Goal: Transaction & Acquisition: Purchase product/service

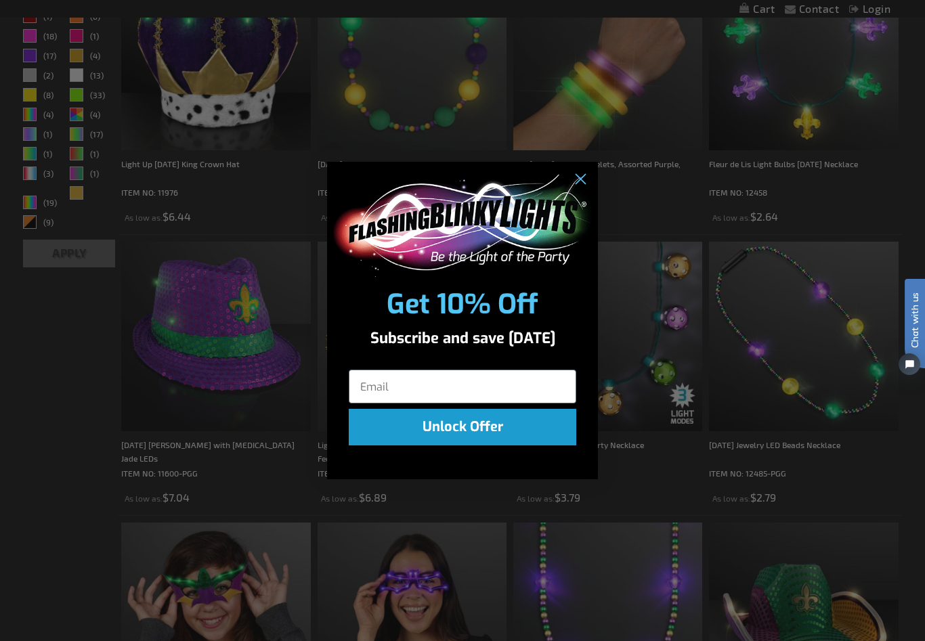
scroll to position [439, 0]
click at [588, 191] on circle "Close dialog" at bounding box center [580, 180] width 22 height 22
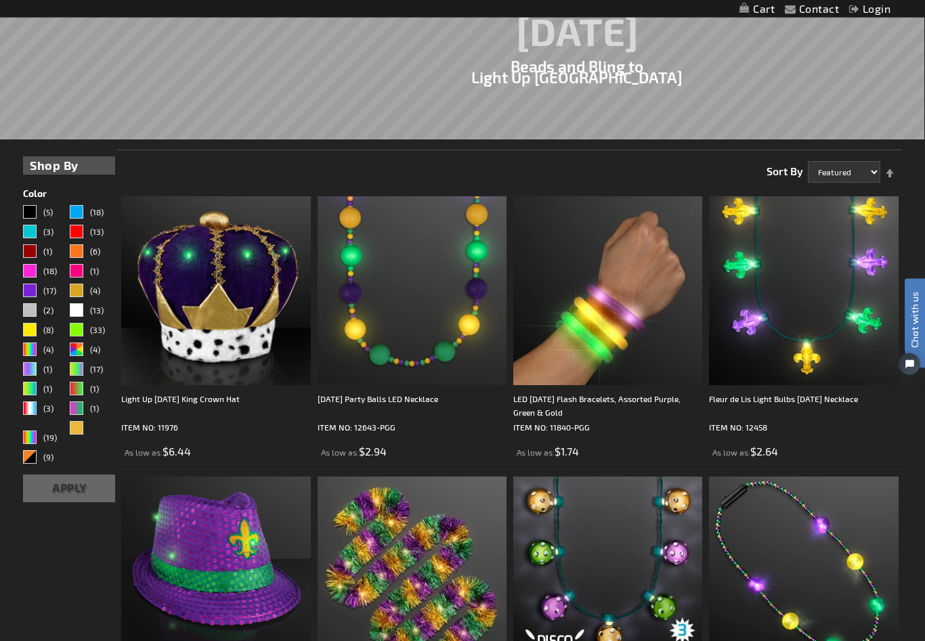
scroll to position [206, 0]
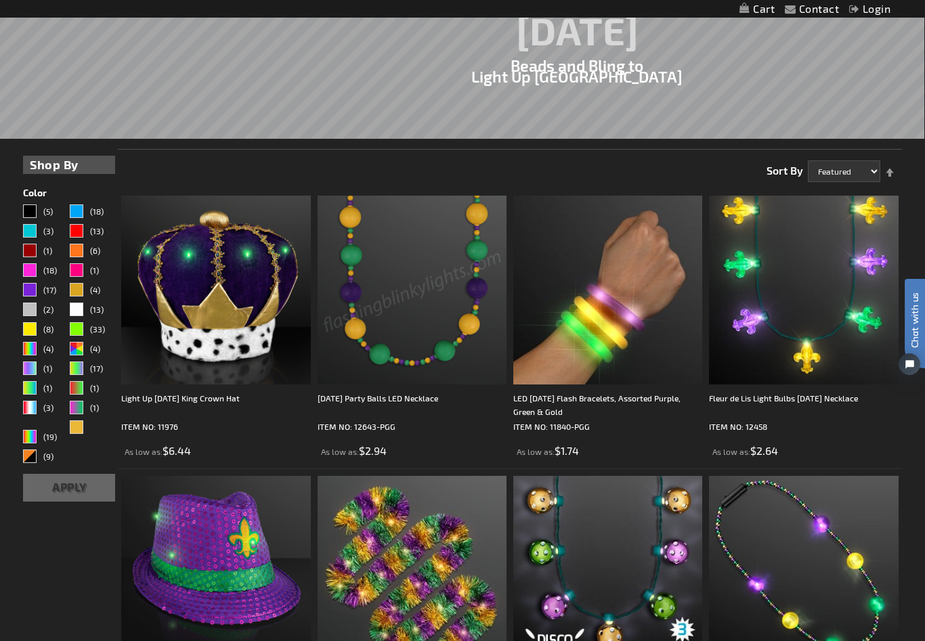
click at [427, 277] on img at bounding box center [412, 290] width 189 height 189
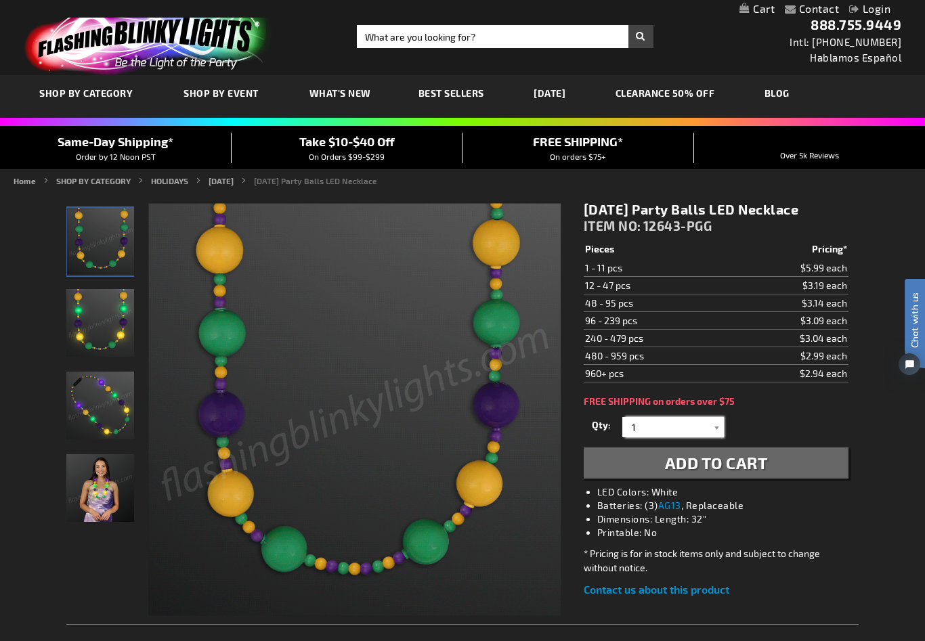
click at [677, 427] on input "1" at bounding box center [675, 427] width 98 height 20
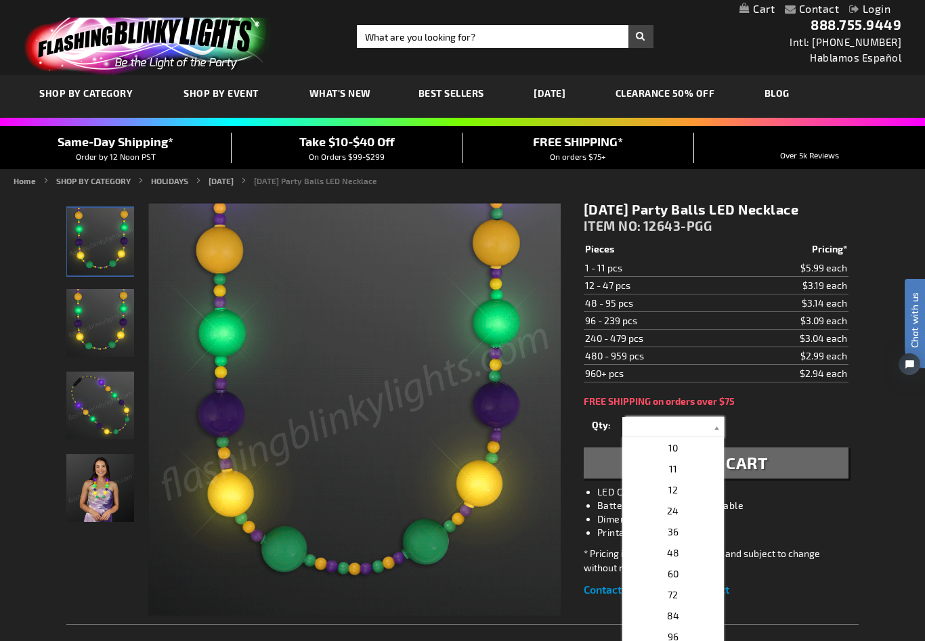
scroll to position [190, 0]
click at [673, 517] on p "24" at bounding box center [673, 510] width 102 height 21
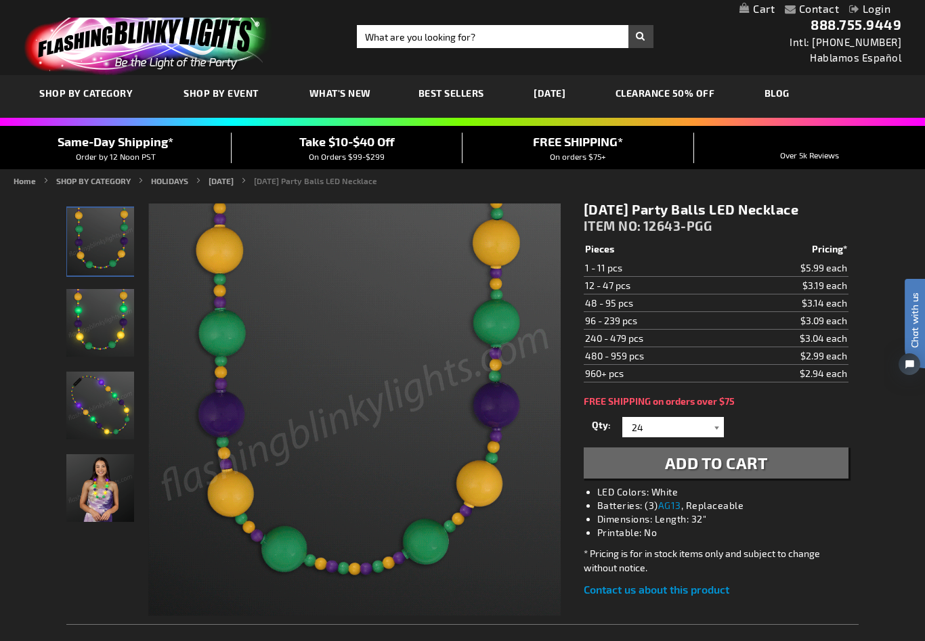
click at [719, 432] on div at bounding box center [717, 427] width 14 height 20
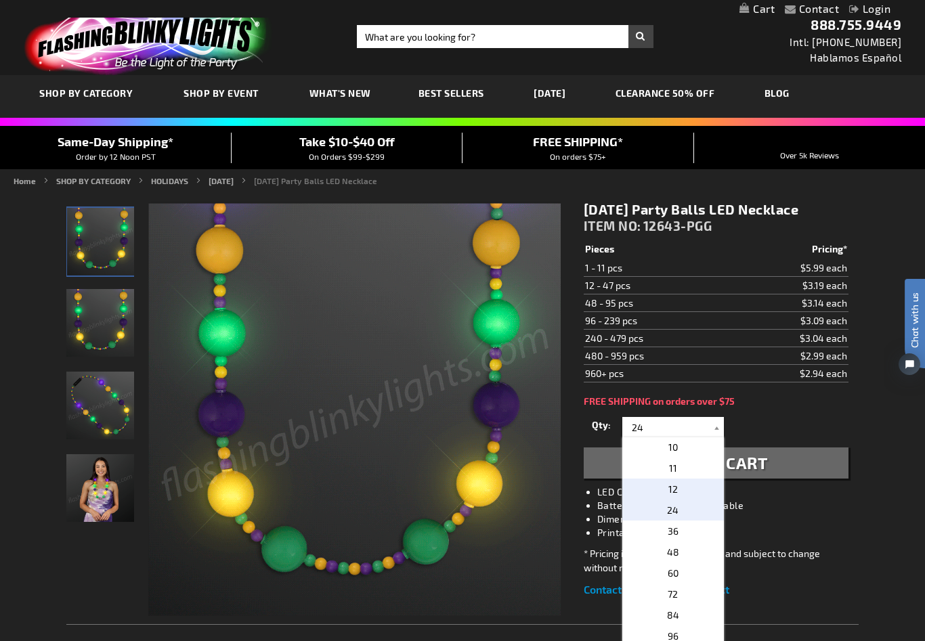
click at [670, 490] on span "12" at bounding box center [672, 489] width 9 height 12
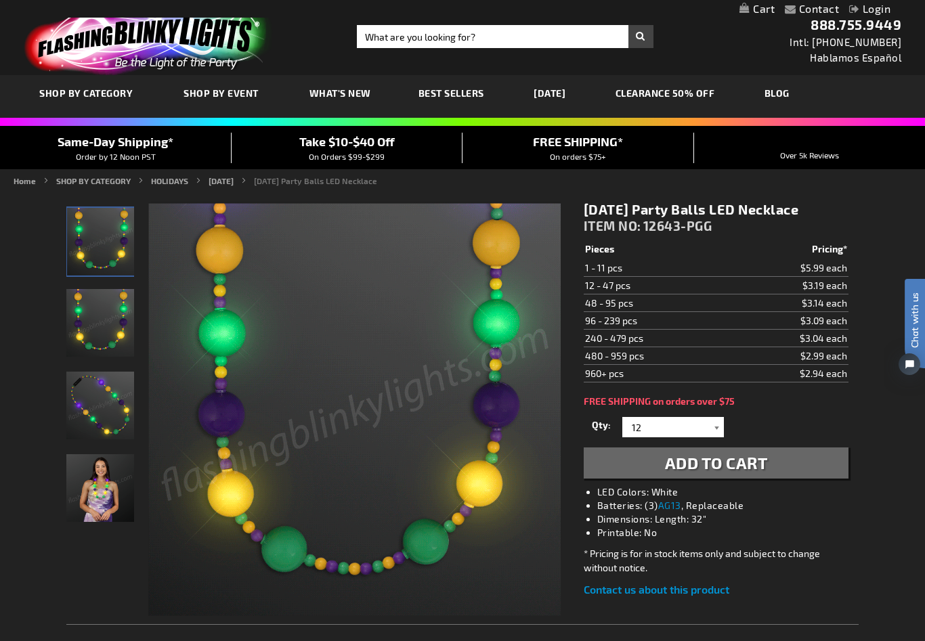
click at [718, 425] on div at bounding box center [717, 427] width 14 height 20
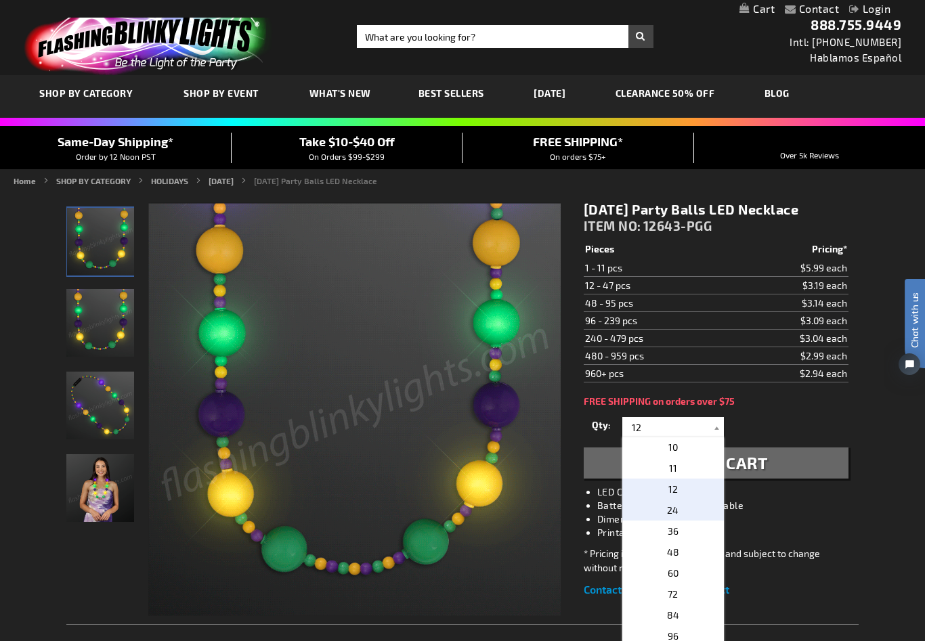
click at [676, 513] on span "24" at bounding box center [673, 510] width 12 height 12
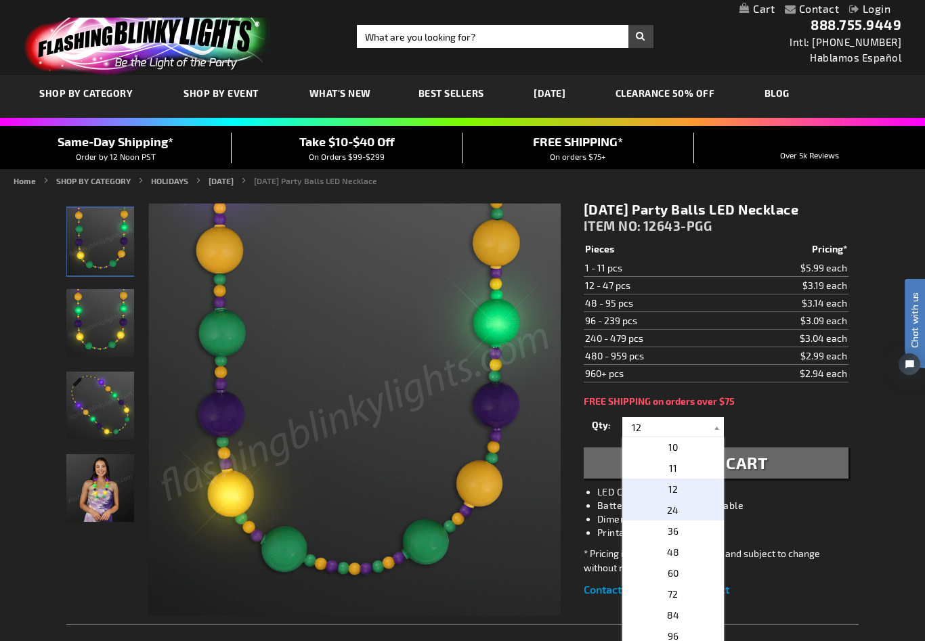
type input "24"
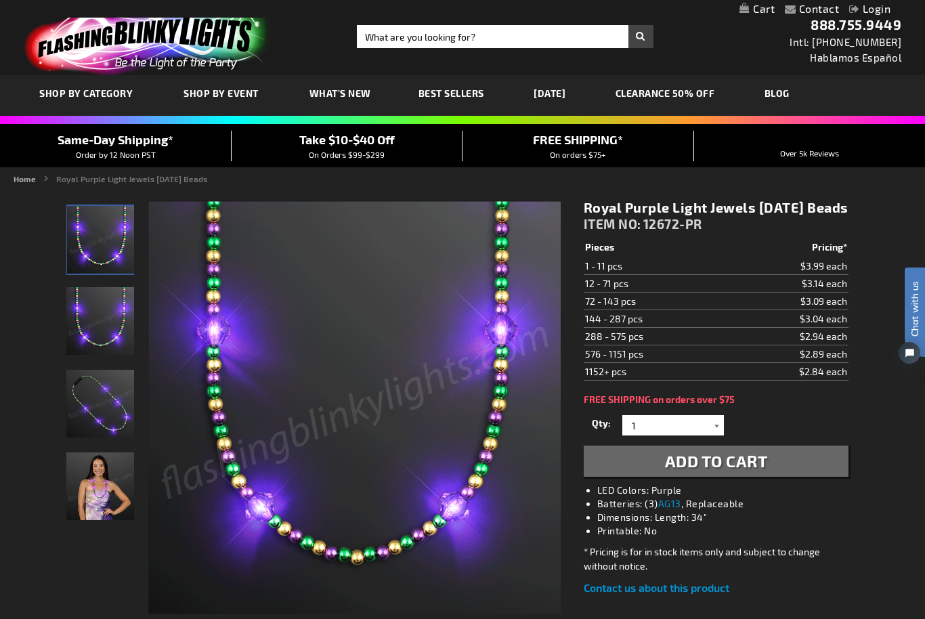
click at [716, 435] on div at bounding box center [717, 425] width 14 height 20
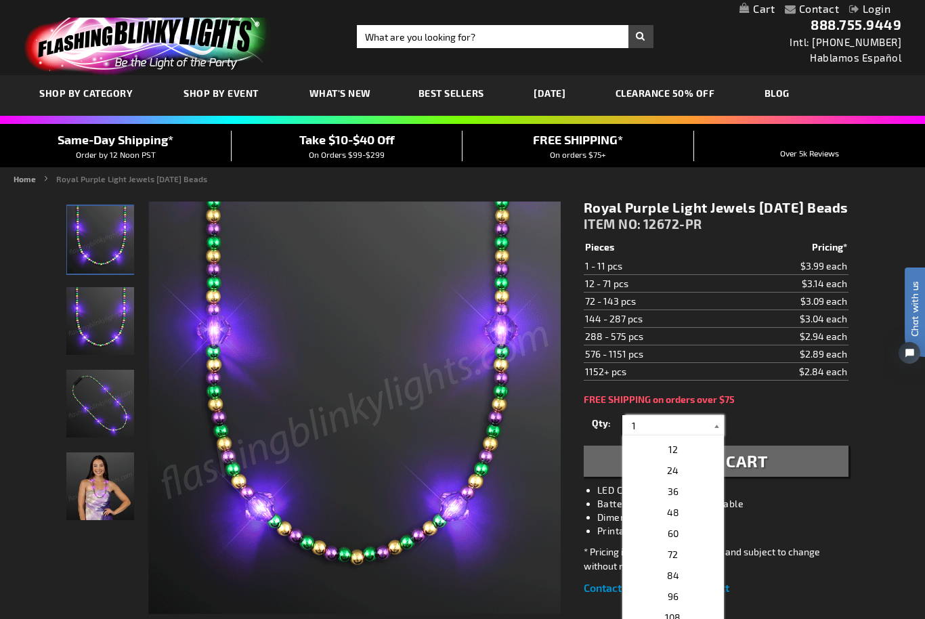
scroll to position [229, 0]
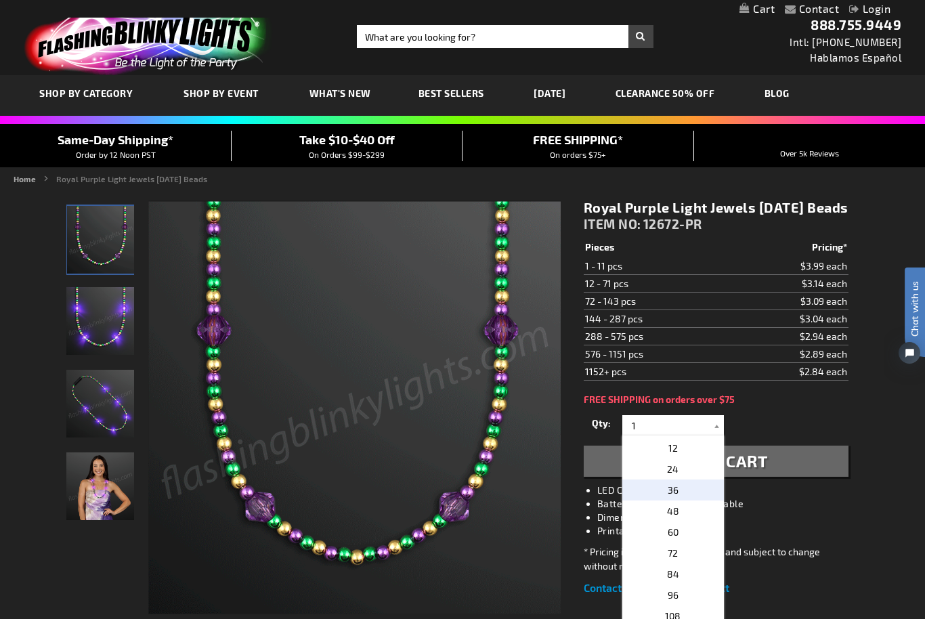
click at [674, 496] on span "36" at bounding box center [673, 490] width 11 height 12
type input "36"
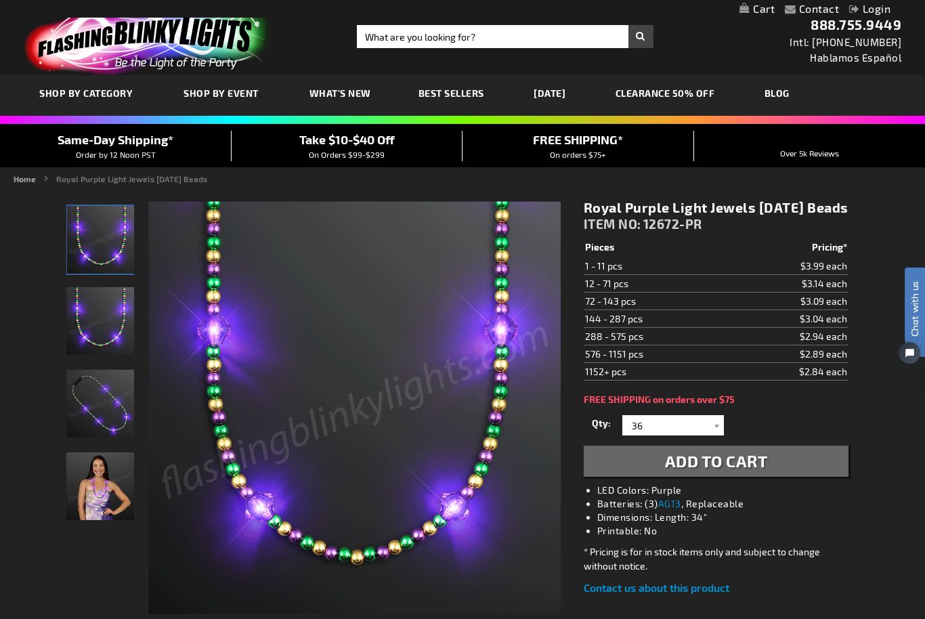
click at [757, 471] on span "Add to Cart" at bounding box center [716, 461] width 103 height 20
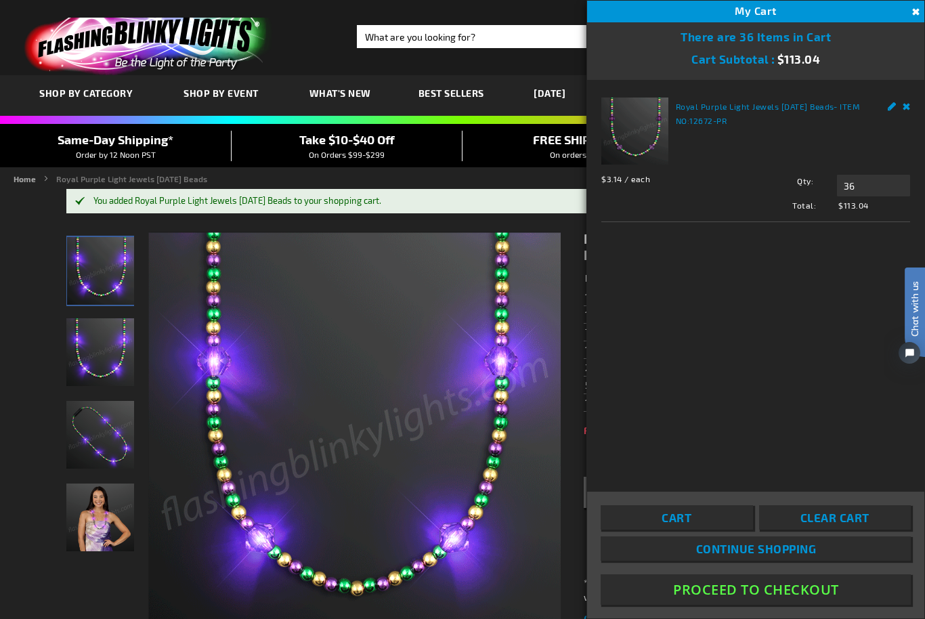
click at [688, 524] on span "Cart" at bounding box center [677, 518] width 30 height 14
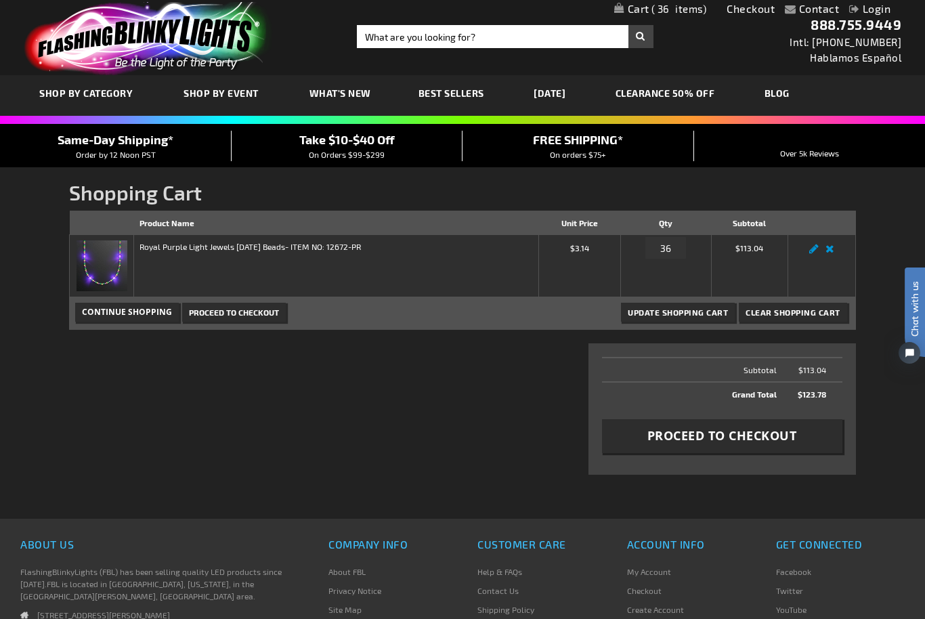
click at [700, 438] on span "Proceed to Checkout" at bounding box center [722, 435] width 150 height 17
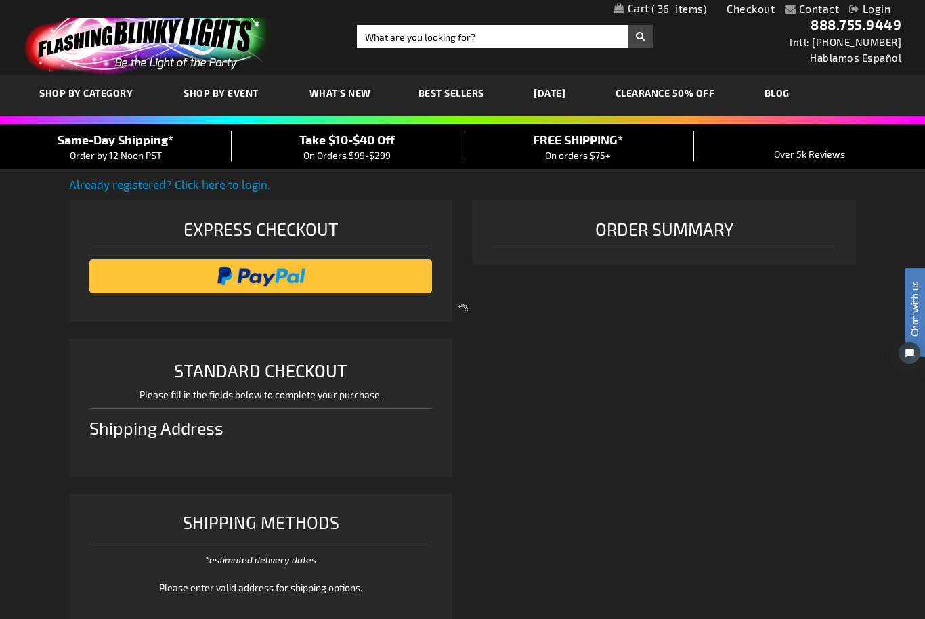
select select "US"
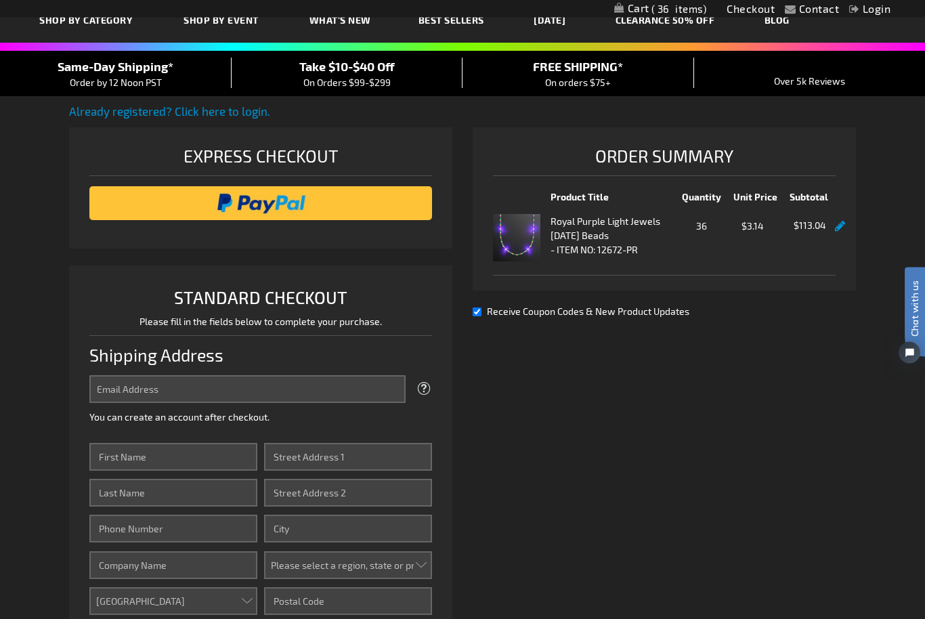
scroll to position [83, 0]
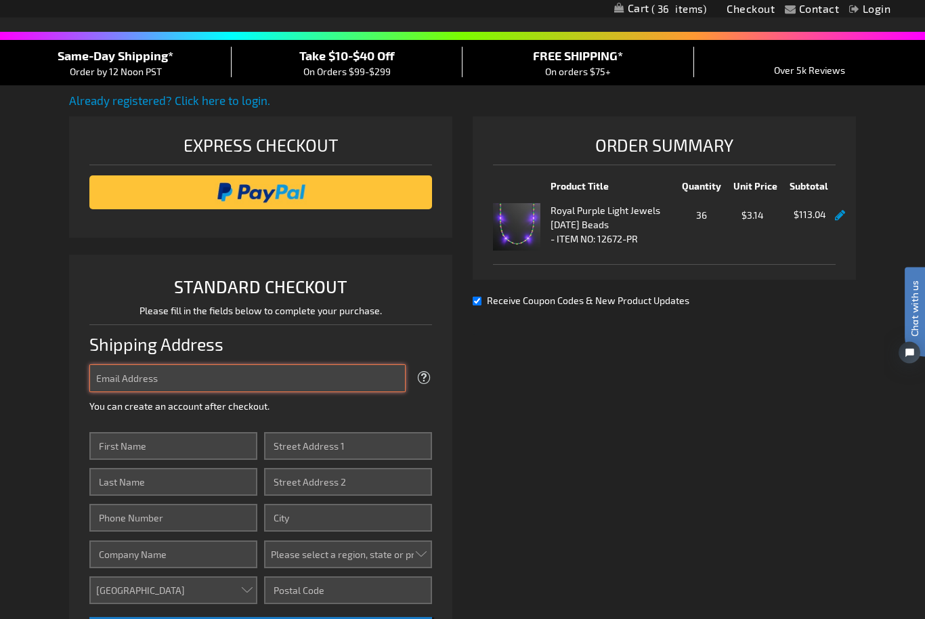
click at [240, 372] on input "Email Address" at bounding box center [247, 379] width 316 height 28
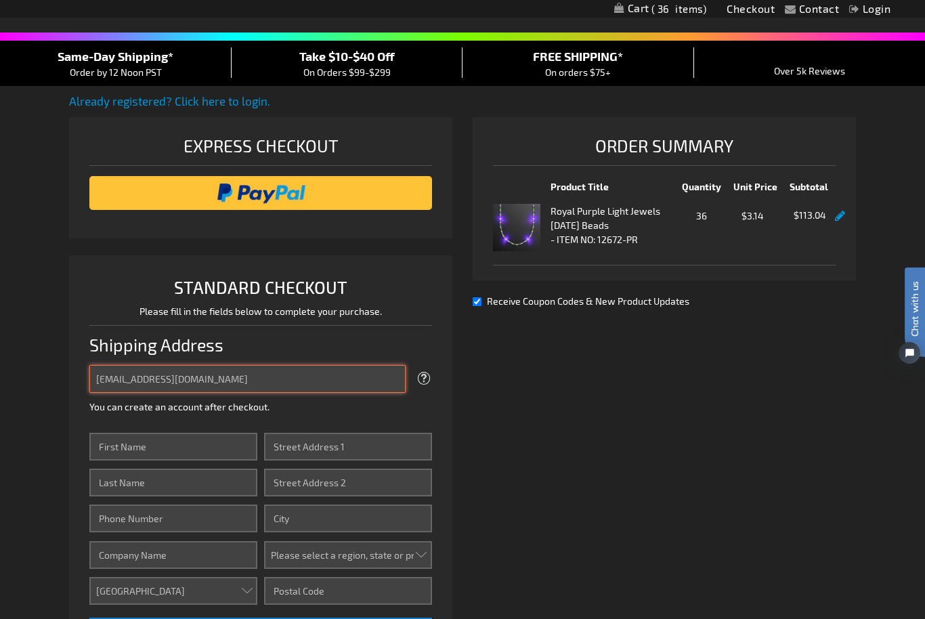
type input "sherielhammett@gmail.com"
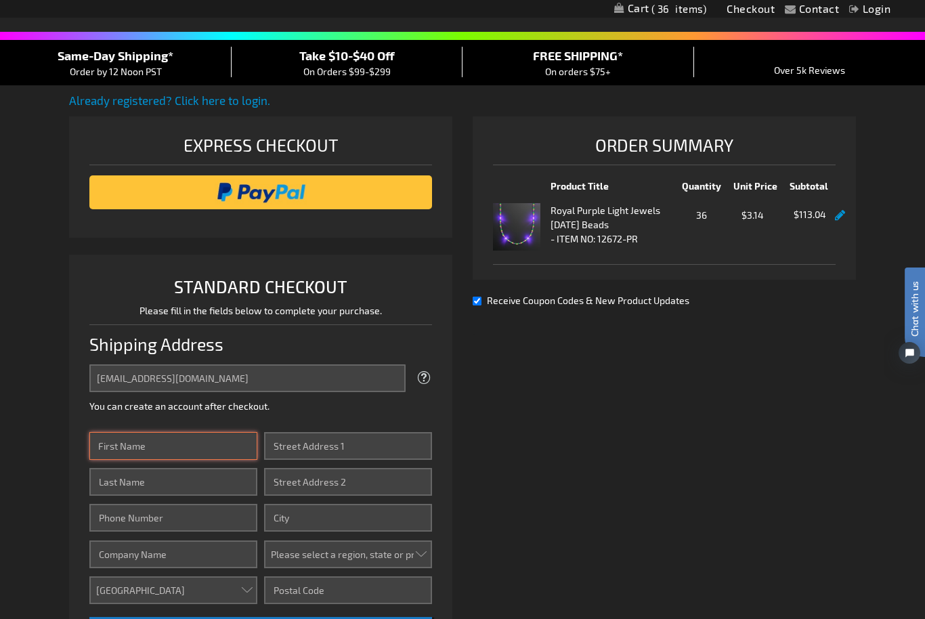
click at [184, 439] on input "First Name" at bounding box center [173, 446] width 168 height 28
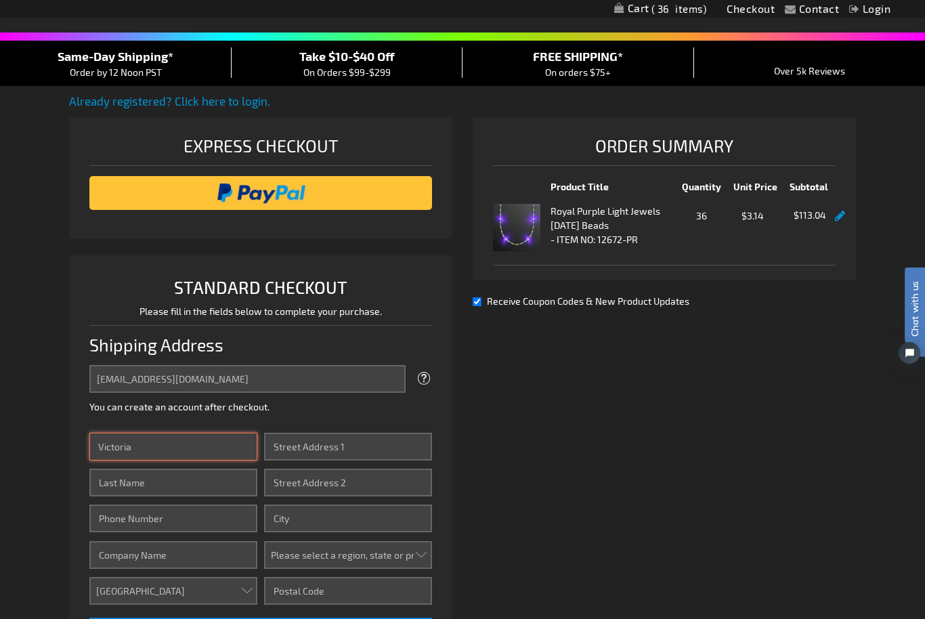
type input "Victoria"
click at [186, 491] on input "Last Name" at bounding box center [173, 483] width 168 height 28
type input "Hammett"
click at [364, 450] on input "Street Address: Line 1" at bounding box center [348, 447] width 168 height 28
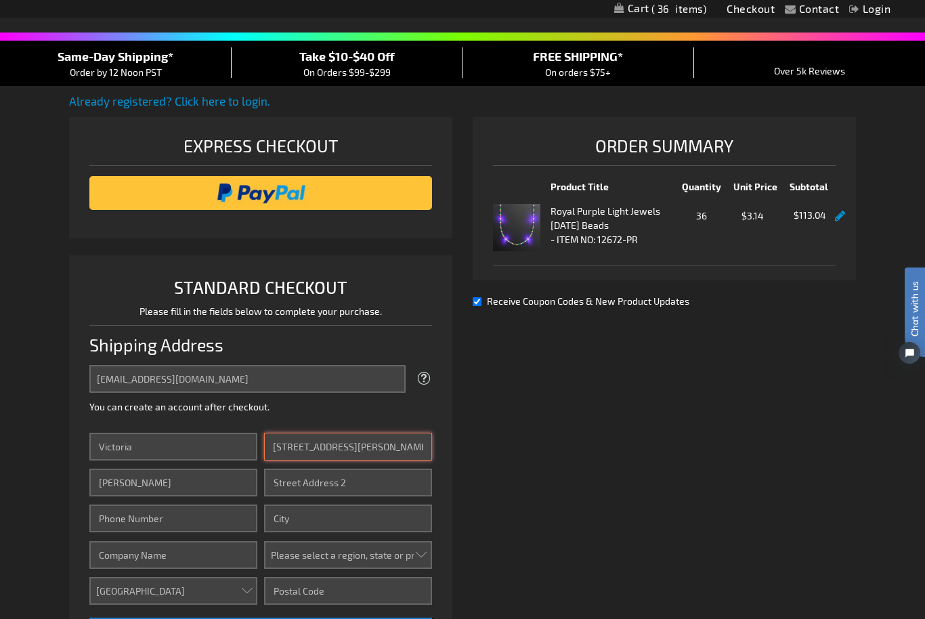
type input "1253 Barry Ave"
click at [192, 524] on input "Phone Number" at bounding box center [173, 518] width 168 height 28
type input "2143545720"
click at [331, 517] on input "City" at bounding box center [348, 518] width 168 height 28
click at [350, 479] on input "Street Address: Line 2" at bounding box center [348, 483] width 168 height 28
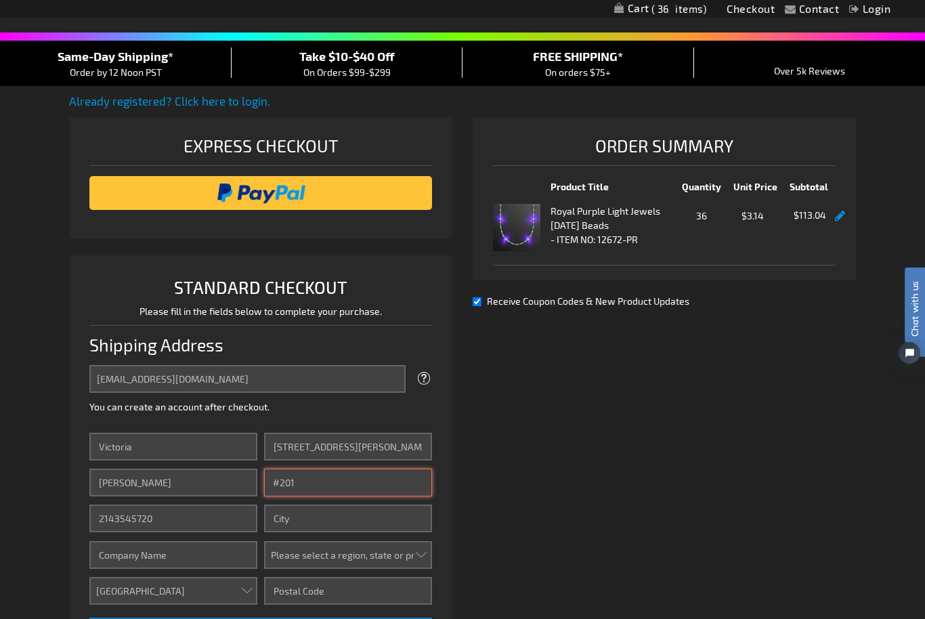
type input "#201"
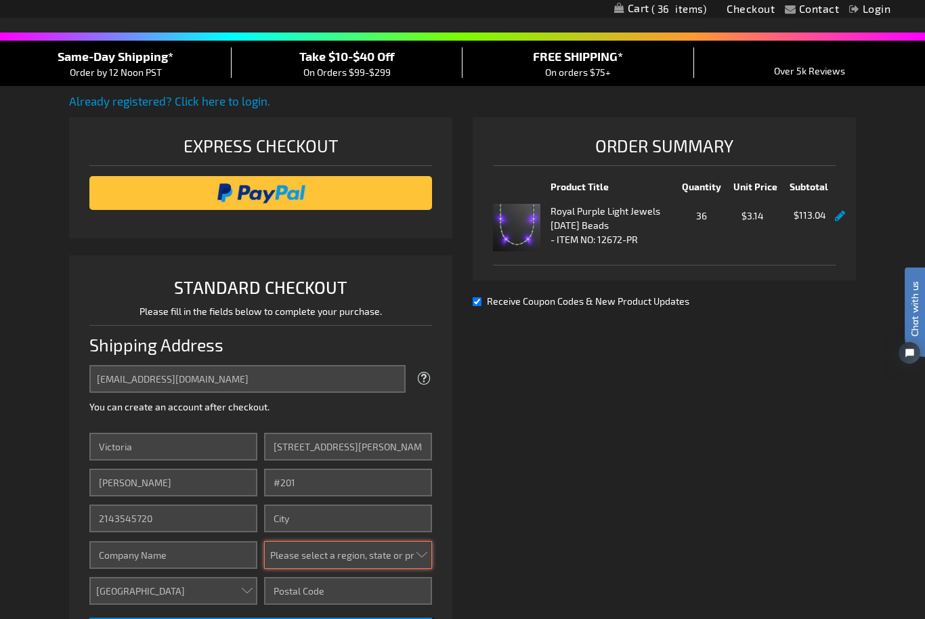
click at [341, 547] on select "Please select a region, state or province. Alabama Alaska Arizona Arkansas Cali…" at bounding box center [348, 555] width 168 height 28
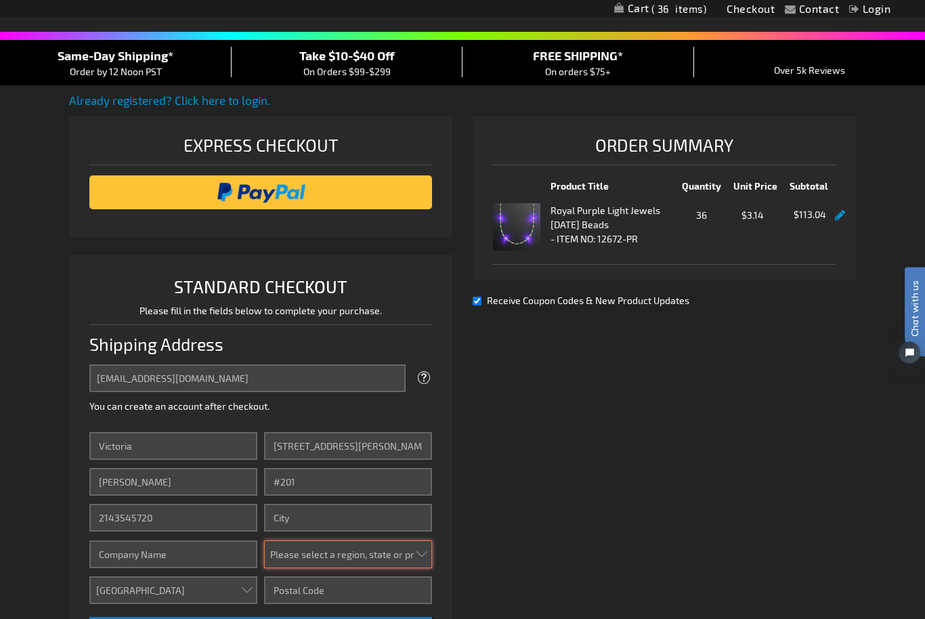
select select "12"
click at [350, 511] on input "City" at bounding box center [348, 518] width 168 height 28
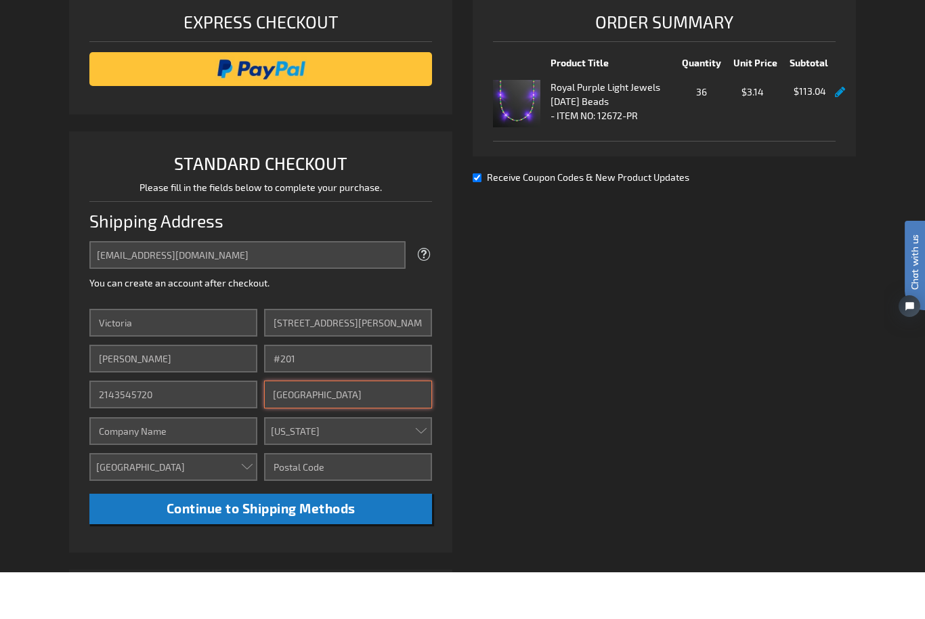
scroll to position [166, 0]
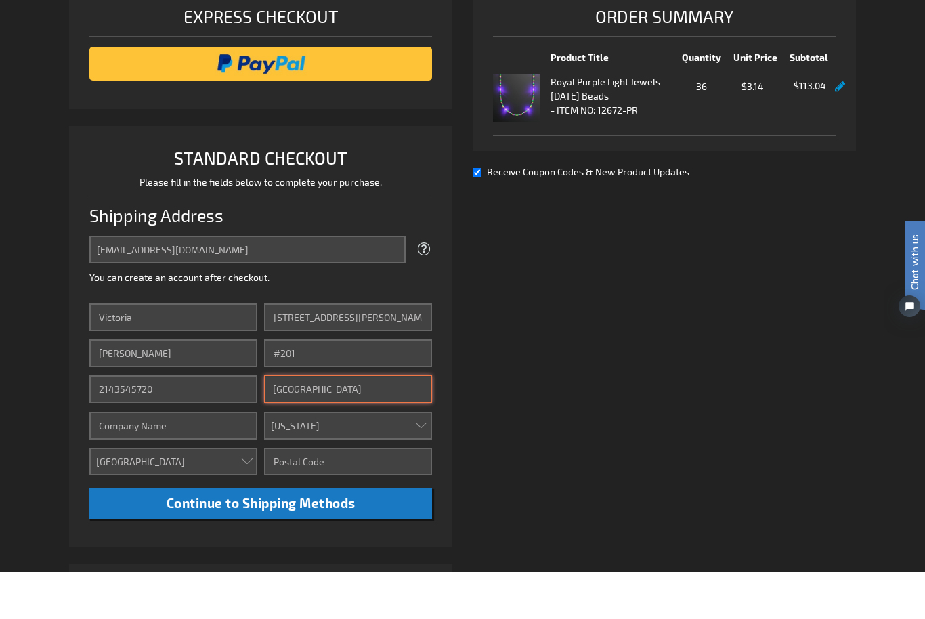
type input "Los Angeles"
click at [347, 494] on input "Zip/Postal Code" at bounding box center [348, 508] width 168 height 28
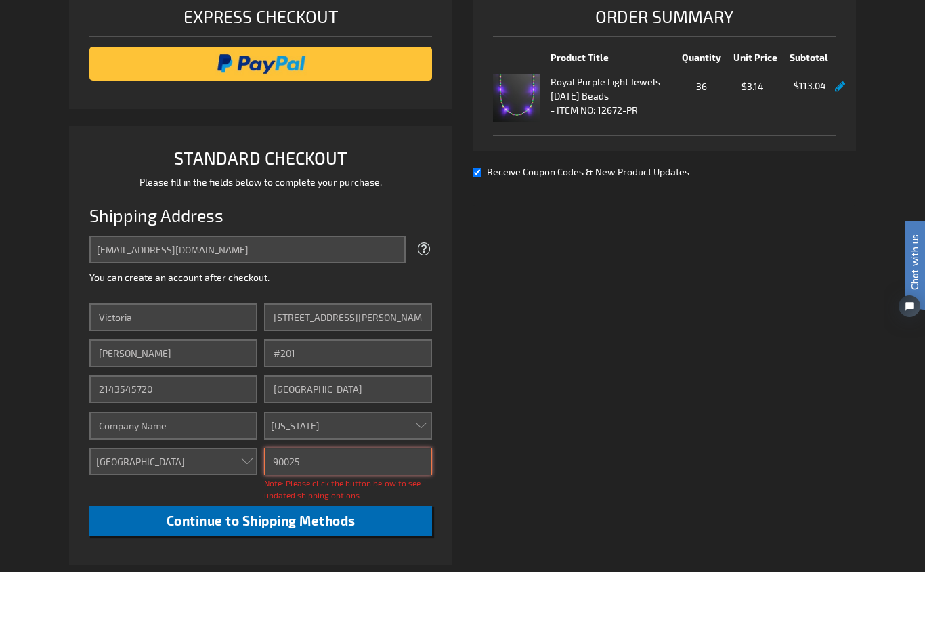
type input "90025"
click at [343, 559] on span "Continue to Shipping Methods" at bounding box center [261, 567] width 189 height 16
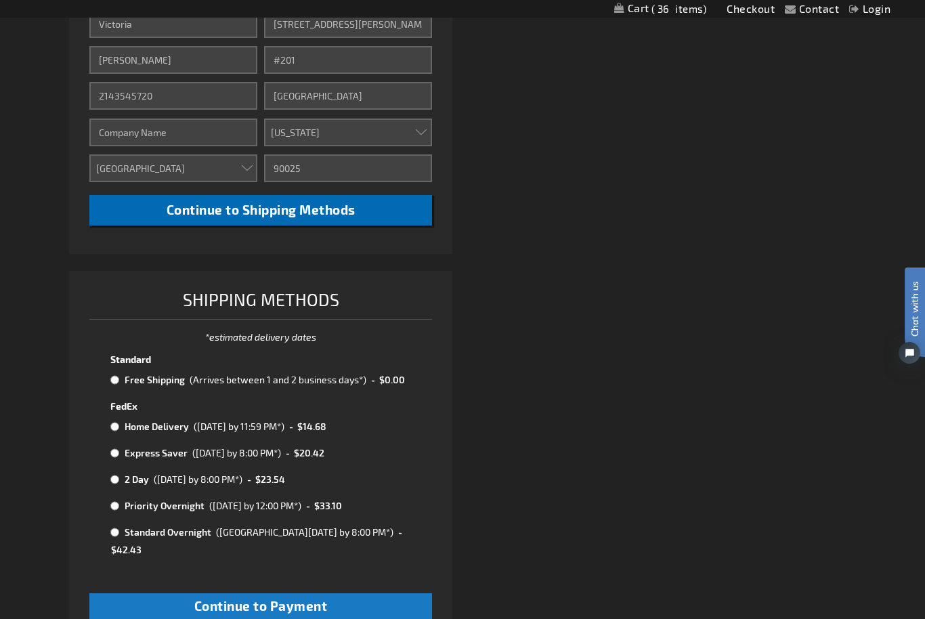
scroll to position [514, 0]
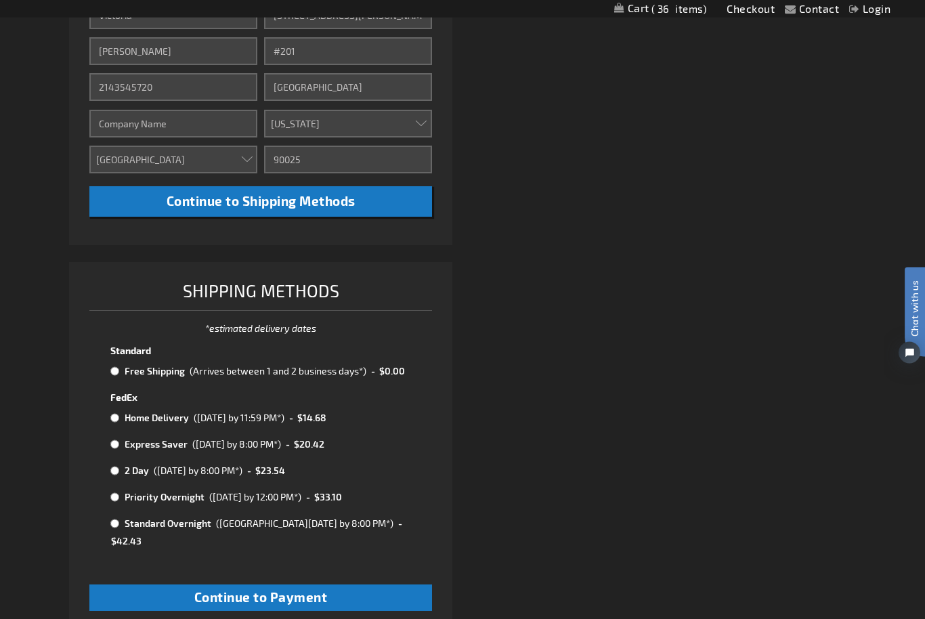
click at [121, 364] on td at bounding box center [115, 372] width 11 height 18
radio input "true"
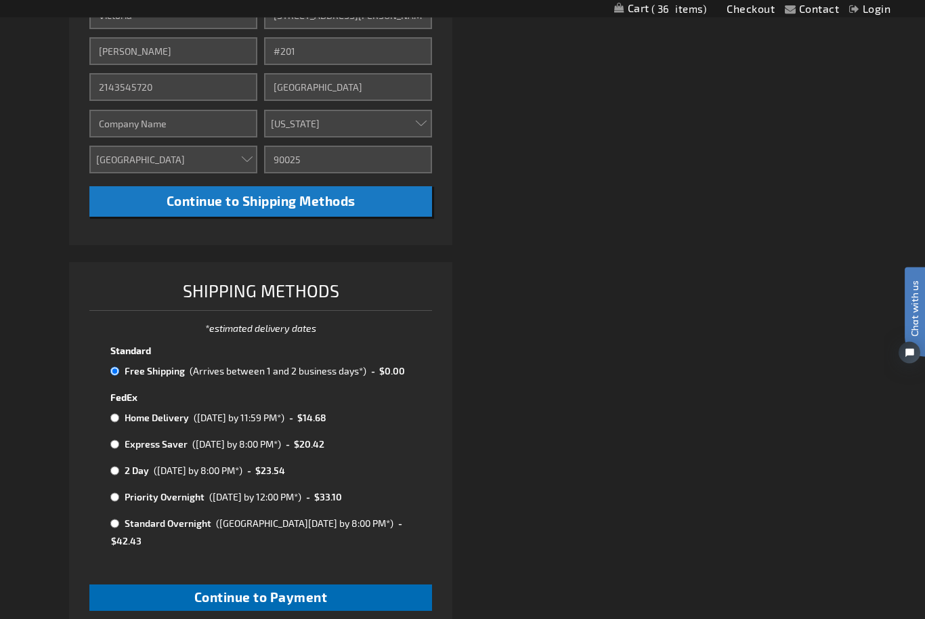
click at [339, 585] on button "Continue to Payment" at bounding box center [260, 598] width 343 height 26
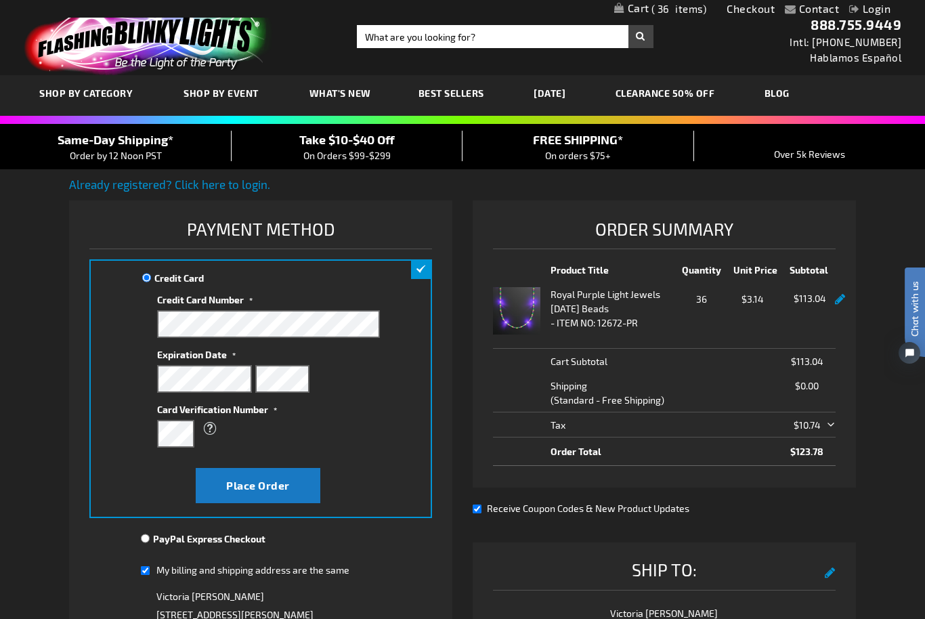
click at [144, 578] on input "My billing and shipping address are the same" at bounding box center [145, 571] width 9 height 28
checkbox input "false"
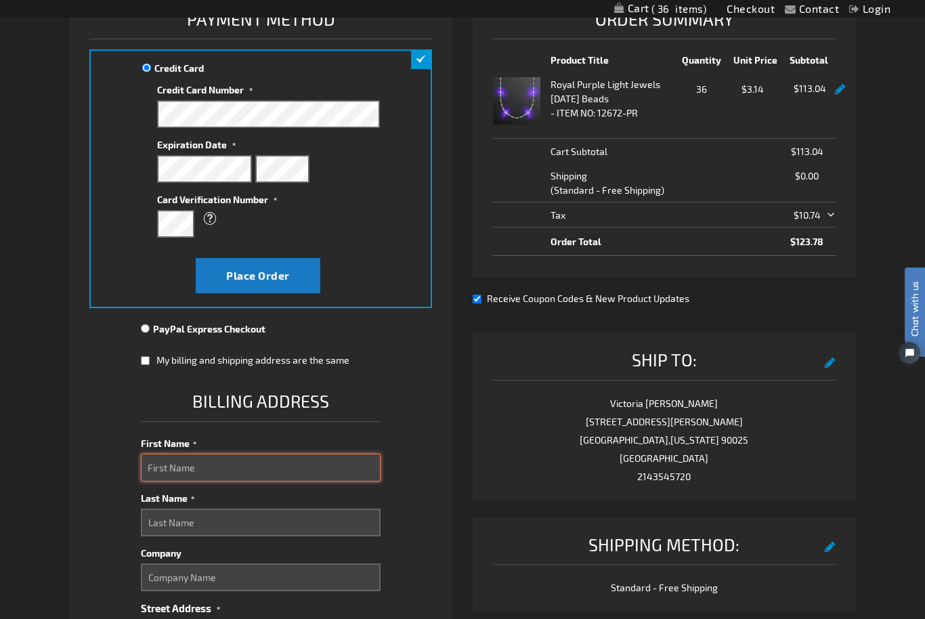
click at [286, 472] on input "First Name" at bounding box center [261, 468] width 240 height 28
type input "Sherie"
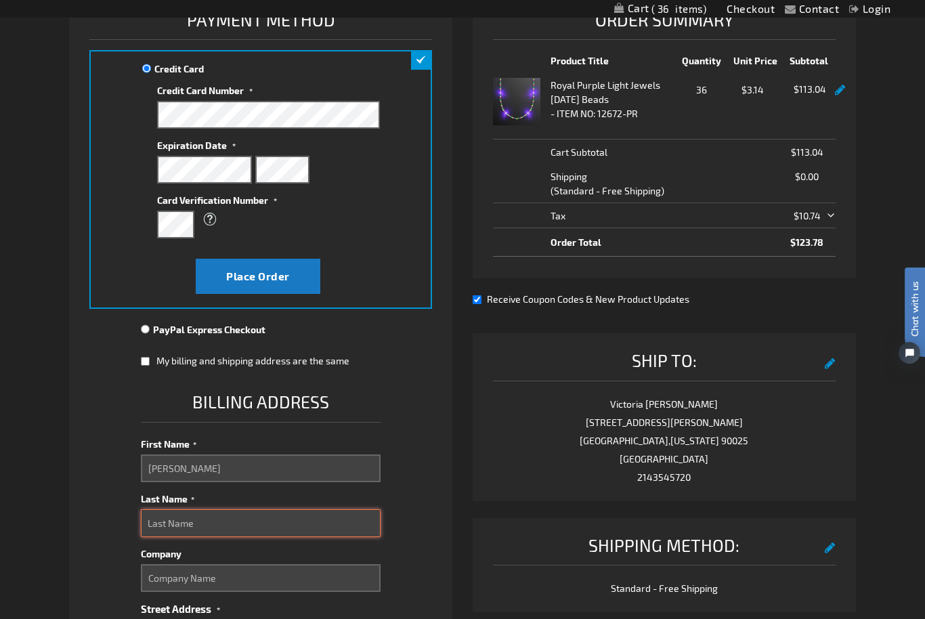
type input "Hammett"
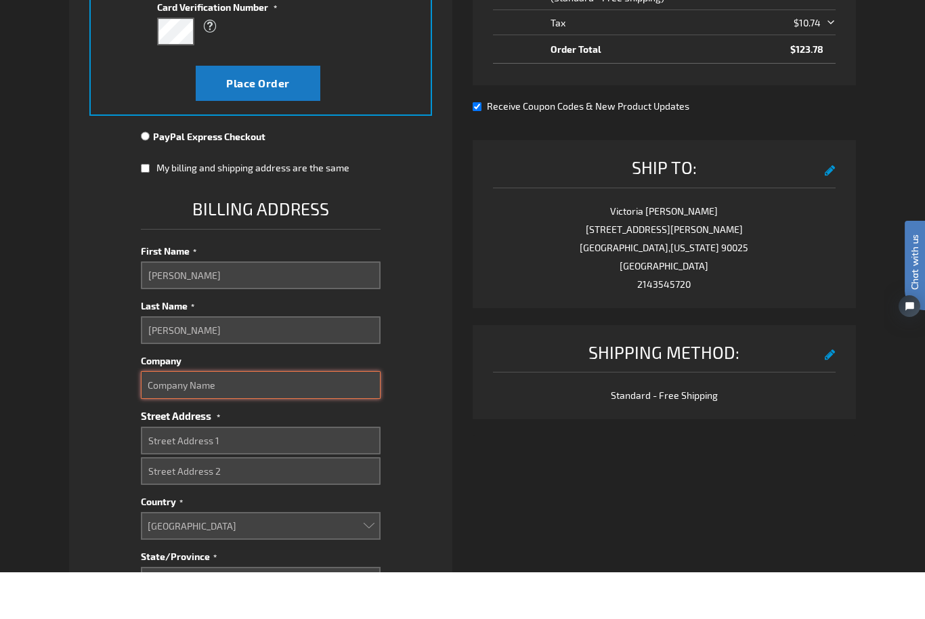
scroll to position [362, 0]
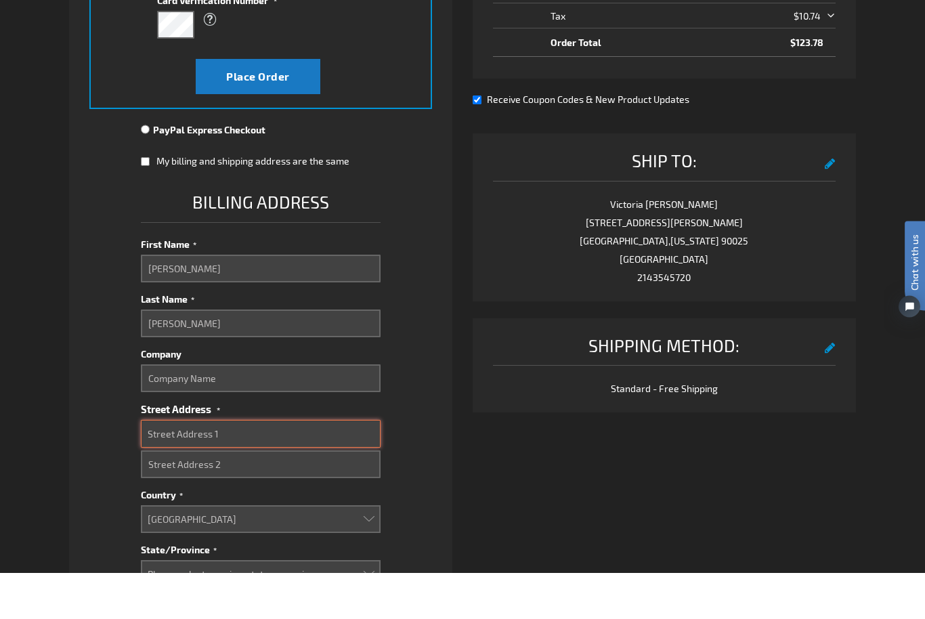
click at [260, 467] on input "Street Address: Line 1" at bounding box center [261, 481] width 240 height 28
type input "2704 Barrington Drive"
select select "57"
type input "Plano"
type input "75093"
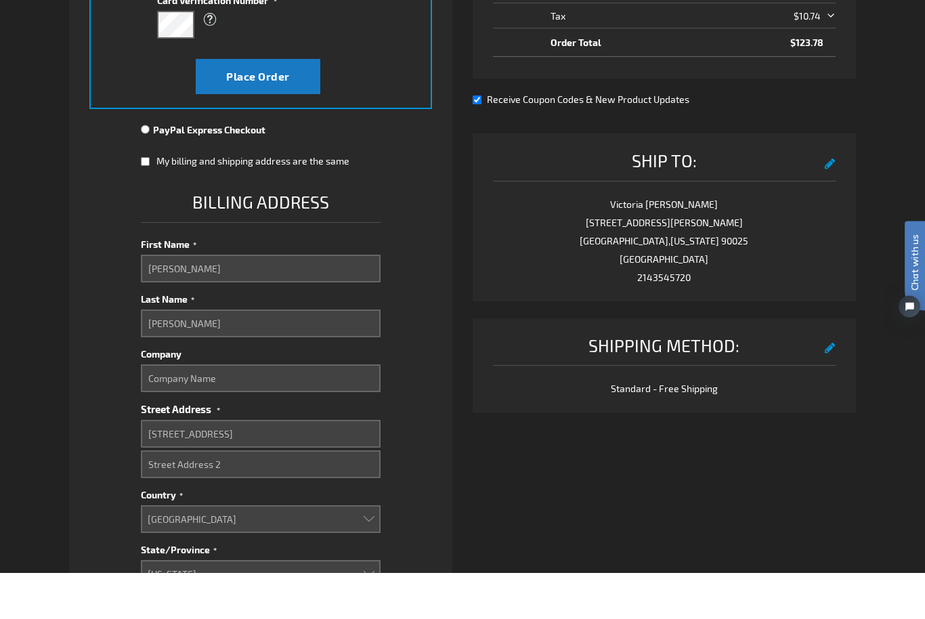
scroll to position [791, 0]
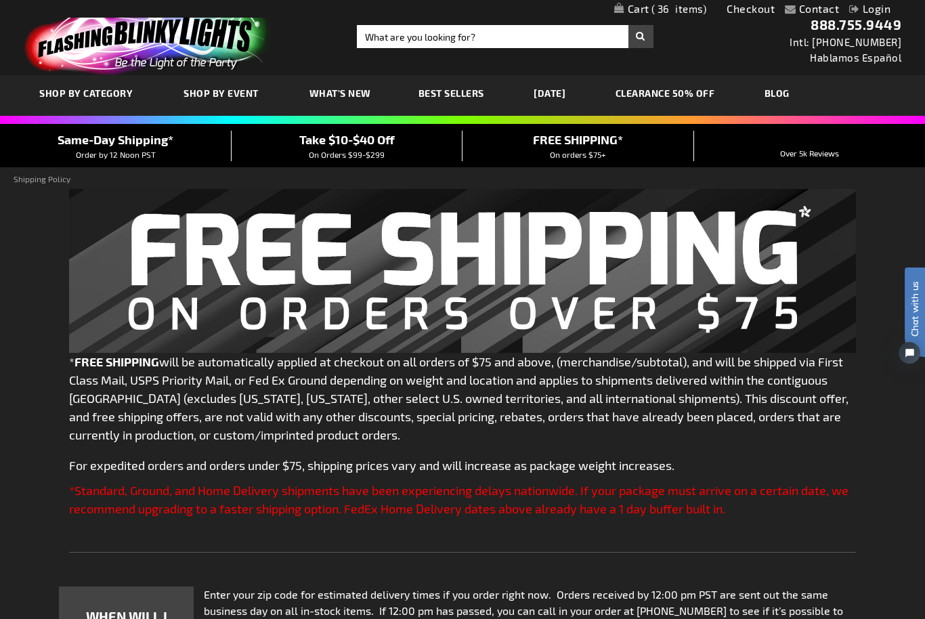
click at [680, 12] on span "36" at bounding box center [679, 9] width 56 height 12
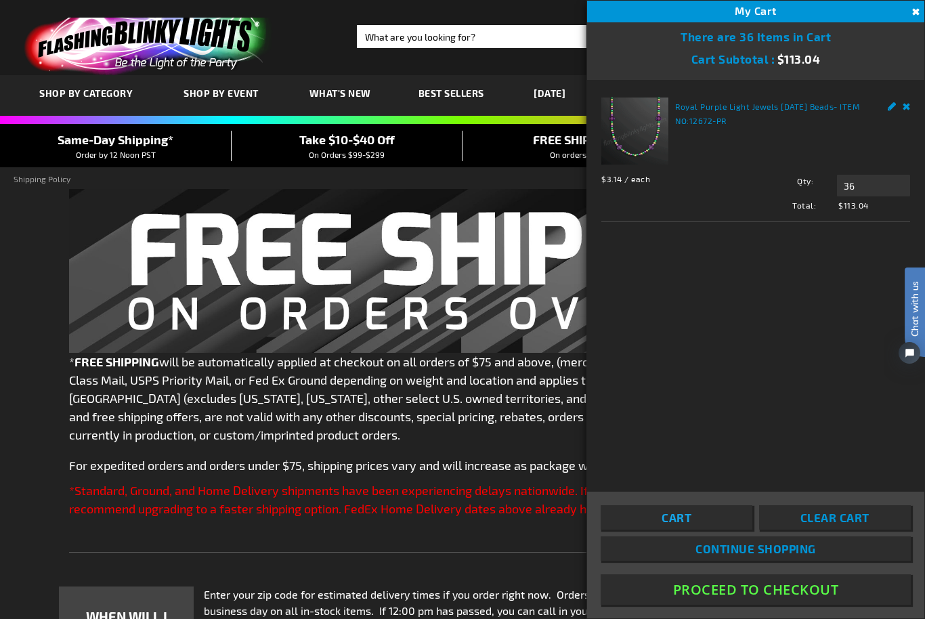
click at [701, 529] on link "Cart" at bounding box center [677, 517] width 152 height 24
click at [695, 529] on link "Cart" at bounding box center [677, 517] width 152 height 24
click at [704, 529] on link "Cart" at bounding box center [677, 517] width 152 height 24
click at [706, 529] on link "Cart" at bounding box center [677, 517] width 152 height 24
click at [688, 524] on span "Cart" at bounding box center [677, 518] width 30 height 14
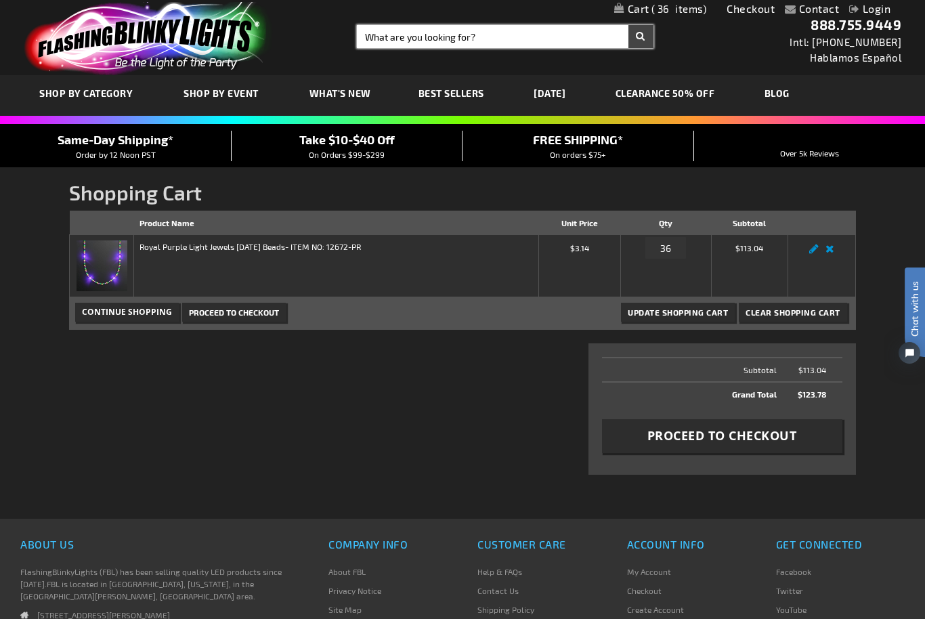
click at [506, 39] on input "Search" at bounding box center [505, 36] width 296 height 23
click at [484, 30] on input "Search" at bounding box center [505, 36] width 296 height 23
type input "Queen crown"
click at [641, 37] on button "Search" at bounding box center [640, 36] width 25 height 23
click at [762, 438] on span "Proceed to Checkout" at bounding box center [722, 435] width 150 height 17
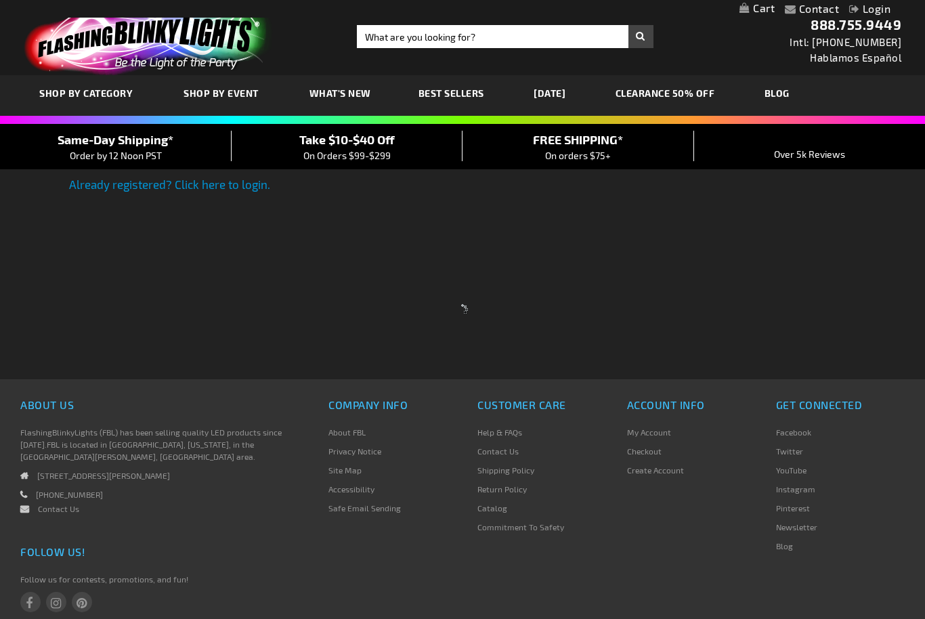
select select "US"
select select "12"
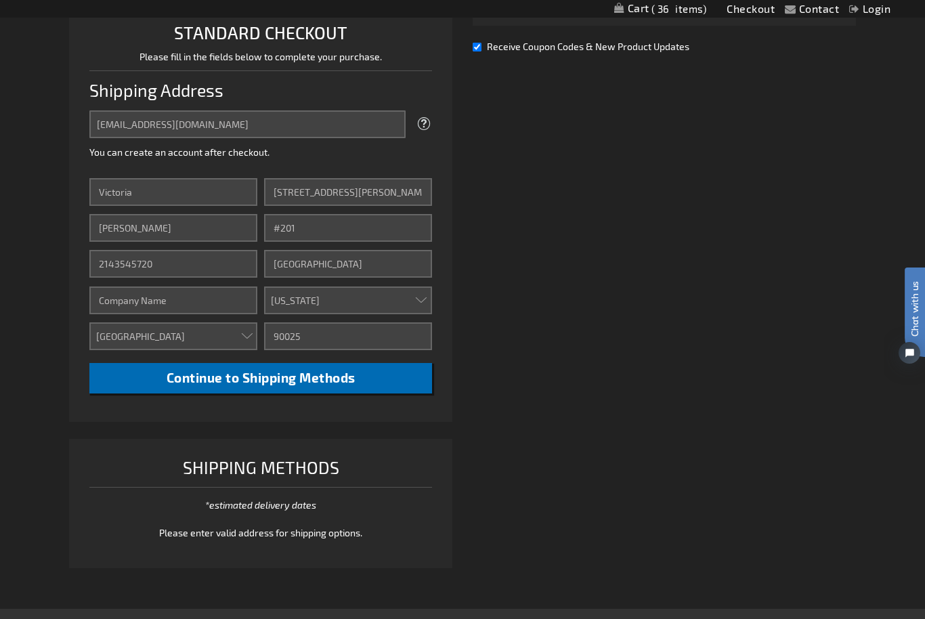
click at [333, 379] on span "Continue to Shipping Methods" at bounding box center [261, 378] width 189 height 16
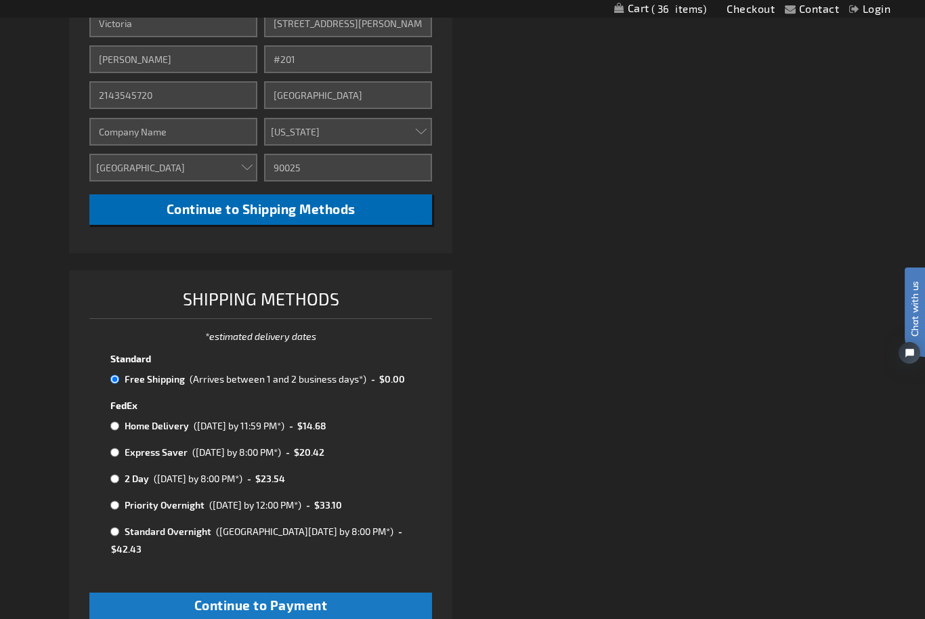
scroll to position [517, 0]
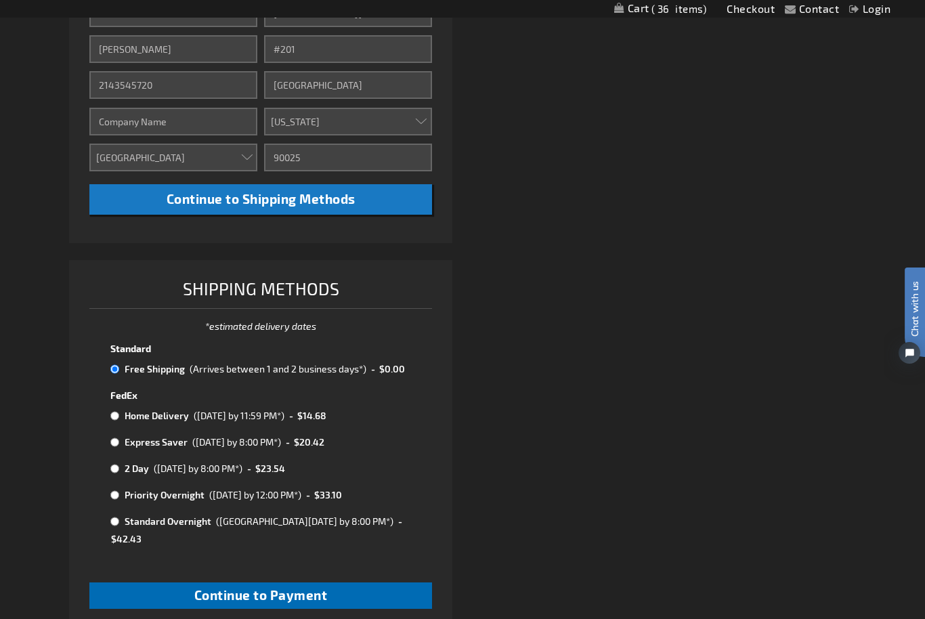
click at [334, 582] on button "Continue to Payment" at bounding box center [260, 595] width 343 height 26
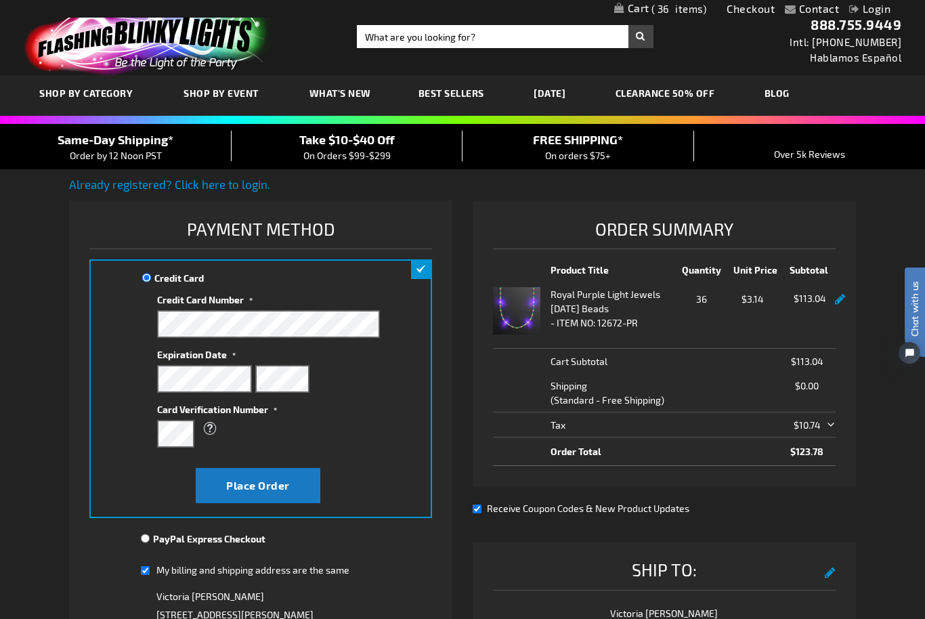
click at [150, 571] on input "My billing and shipping address are the same" at bounding box center [145, 571] width 9 height 28
checkbox input "false"
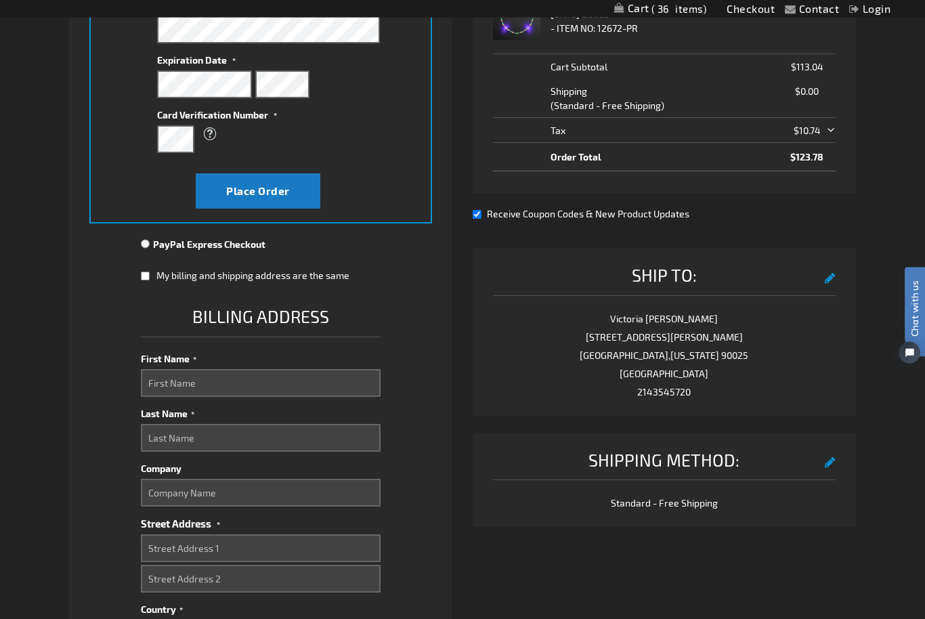
scroll to position [295, 0]
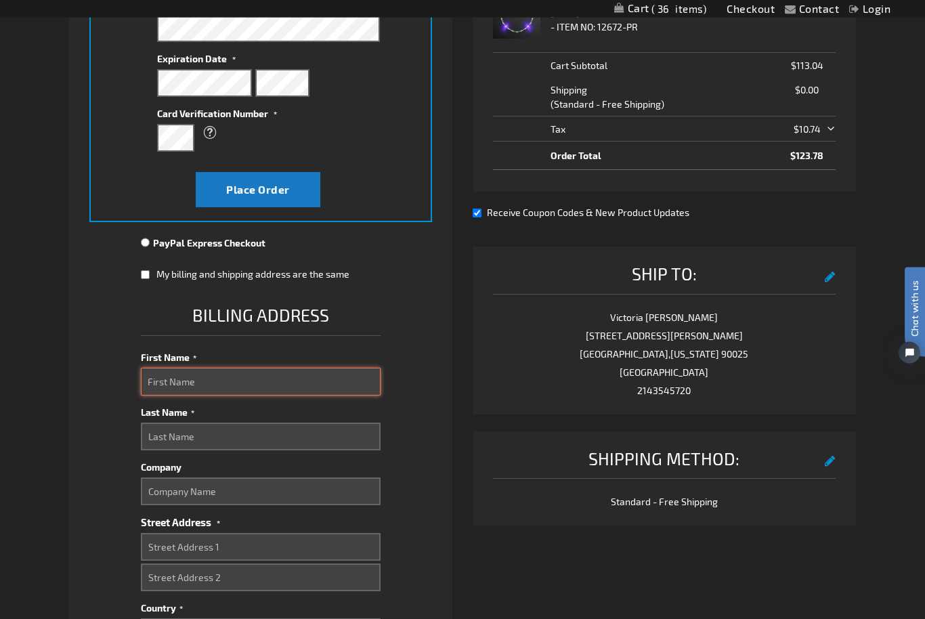
click at [261, 387] on input "First Name" at bounding box center [261, 382] width 240 height 28
type input "Sherie"
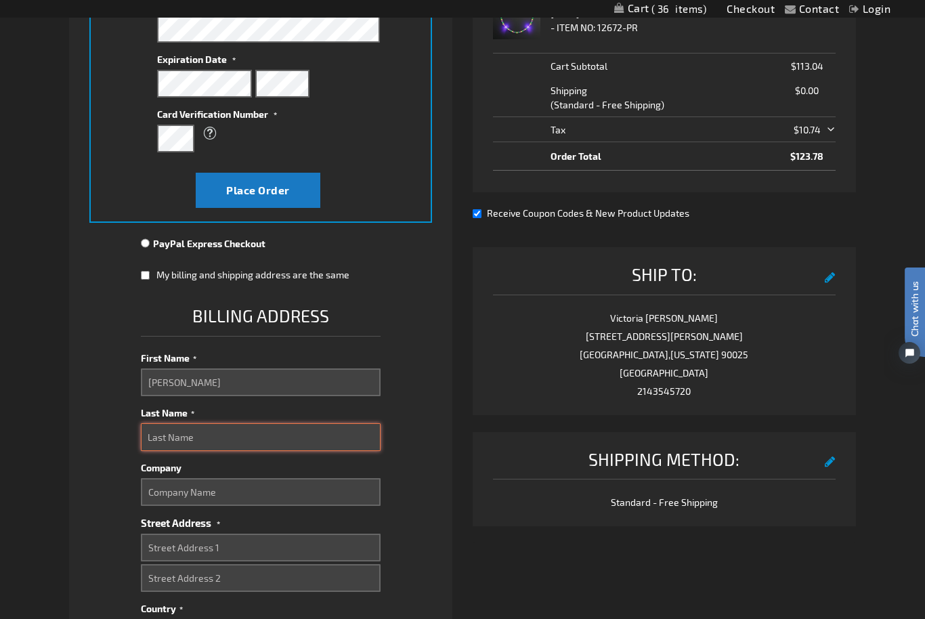
type input "Hammett"
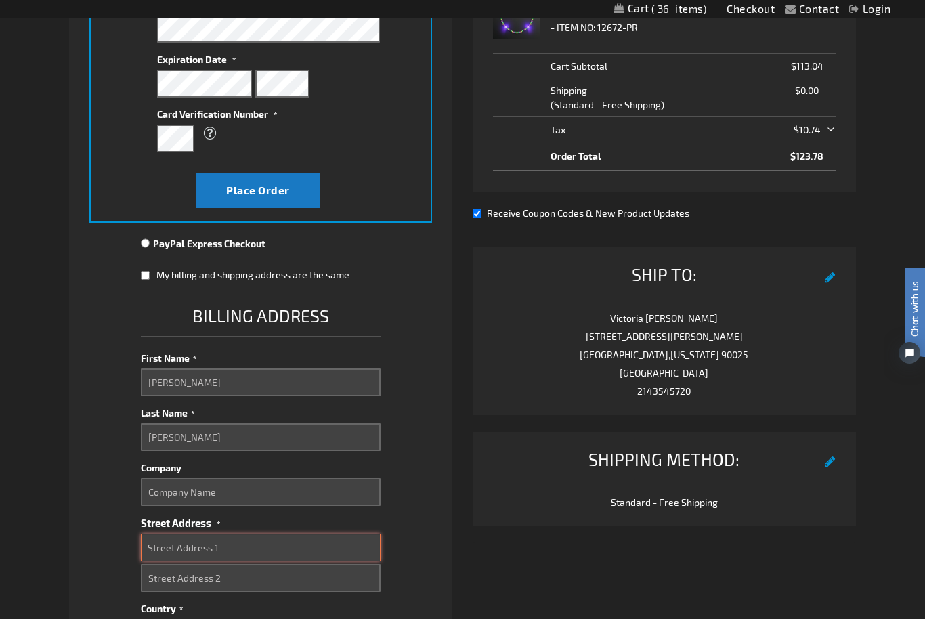
click at [282, 540] on input "Street Address: Line 1" at bounding box center [261, 548] width 240 height 28
type input "2704 Barrington Drive"
select select "57"
type input "Plano"
type input "75093"
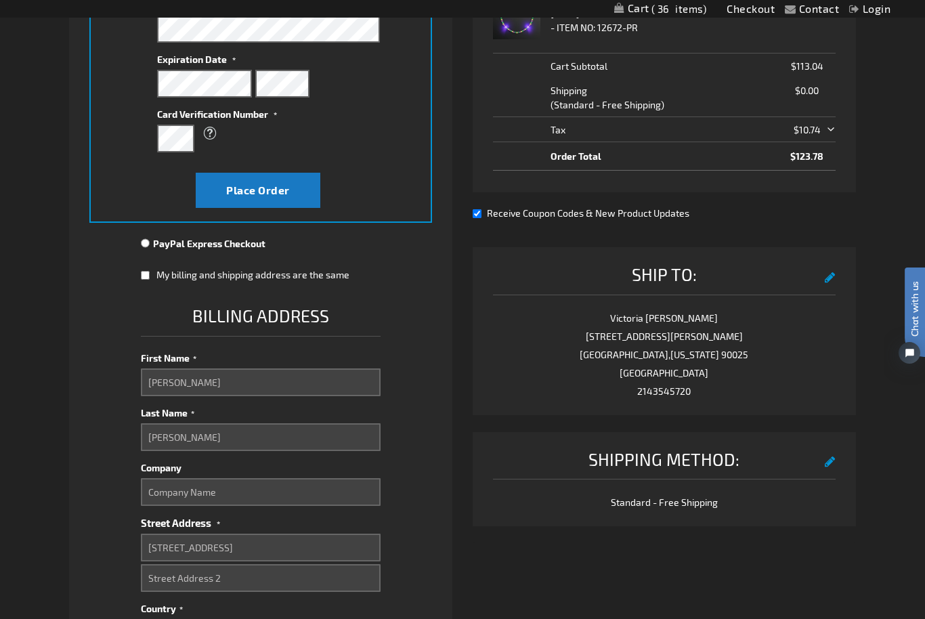
scroll to position [791, 0]
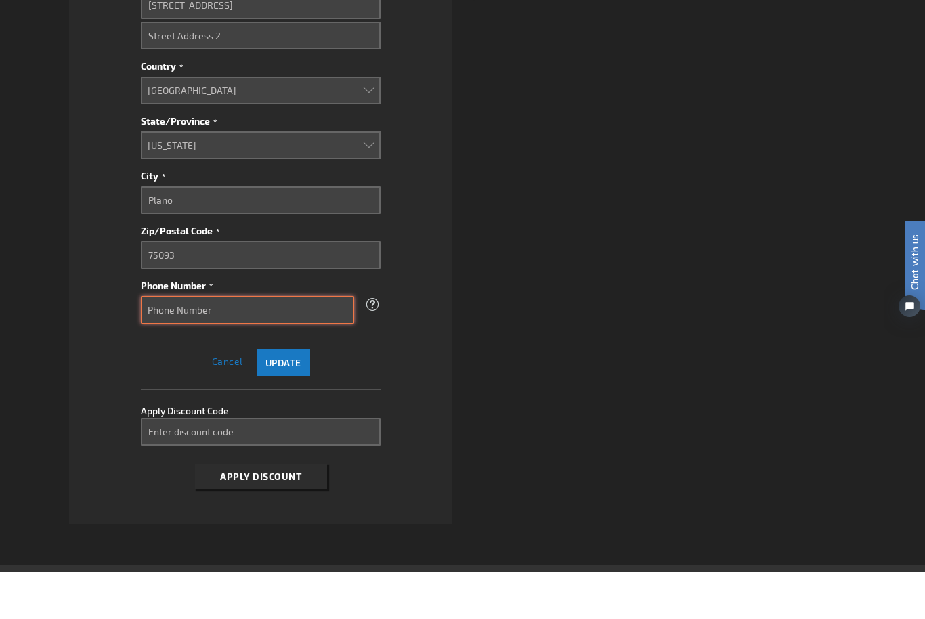
type input "2145368442"
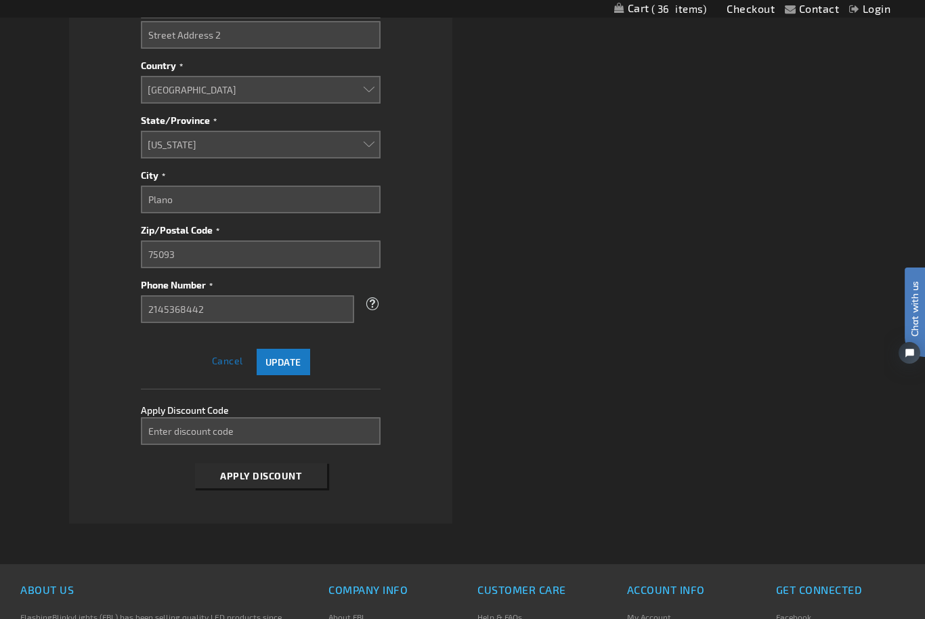
click at [295, 367] on button "Update" at bounding box center [283, 362] width 53 height 26
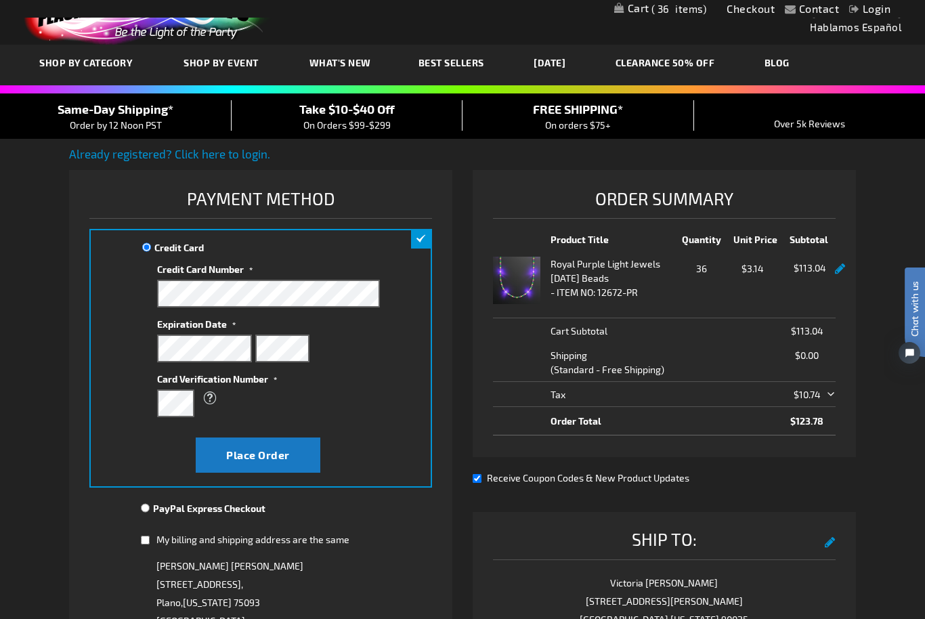
scroll to position [0, 0]
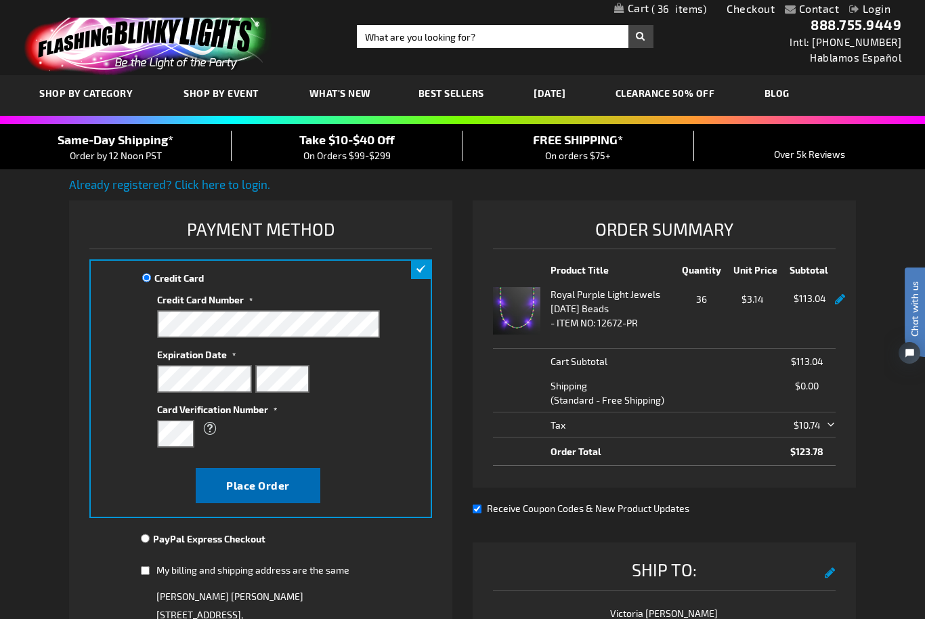
click at [272, 489] on span "Place Order" at bounding box center [258, 485] width 64 height 13
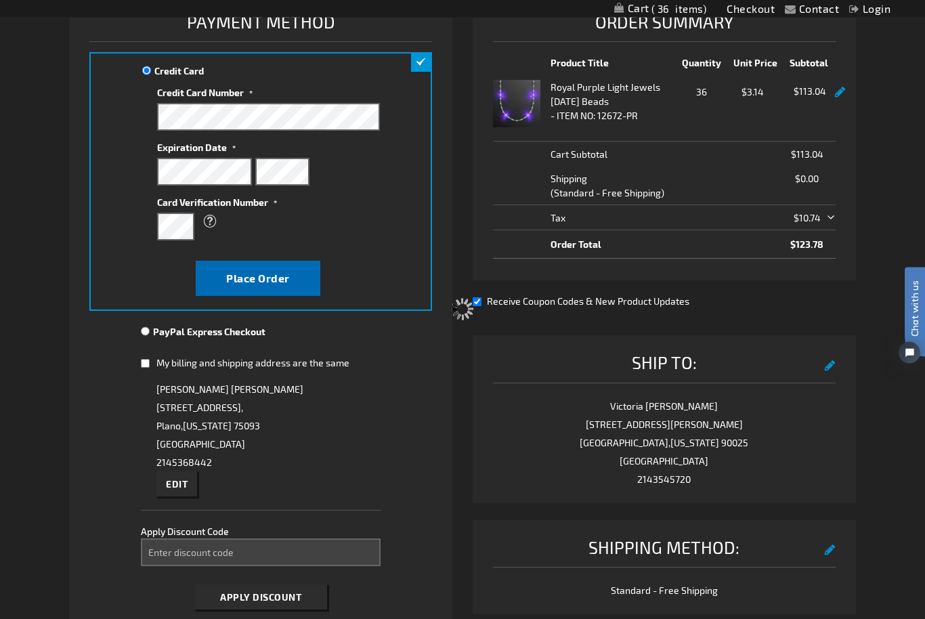
scroll to position [208, 0]
